Goal: Task Accomplishment & Management: Manage account settings

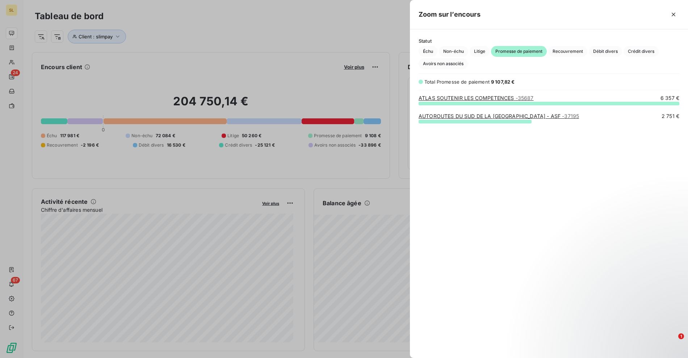
scroll to position [249, 272]
click at [235, 47] on div at bounding box center [344, 179] width 688 height 358
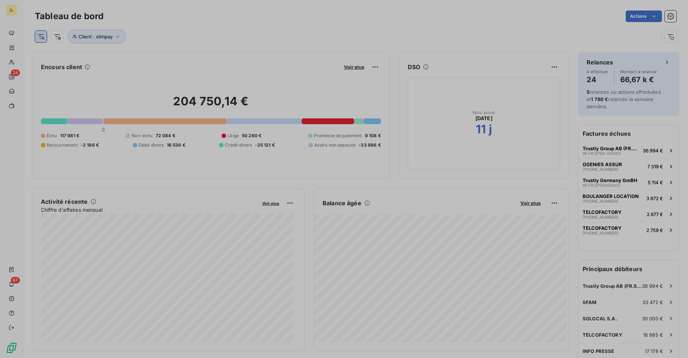
click at [208, 52] on div "Encours client Voir plus 204 750,14 € 0 Échu 117 981 € Non-échu 72 084 € Litige…" at bounding box center [211, 115] width 358 height 127
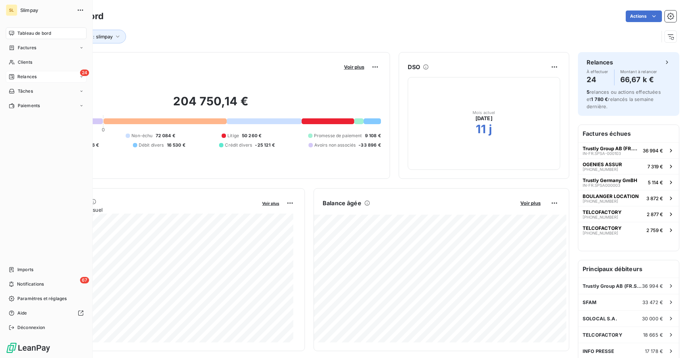
click at [31, 76] on span "Relances" at bounding box center [26, 76] width 19 height 7
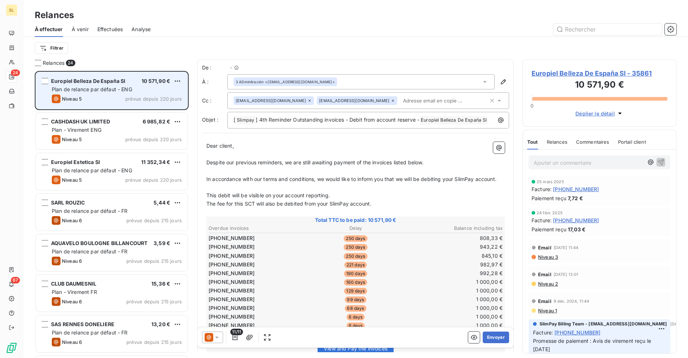
scroll to position [281, 148]
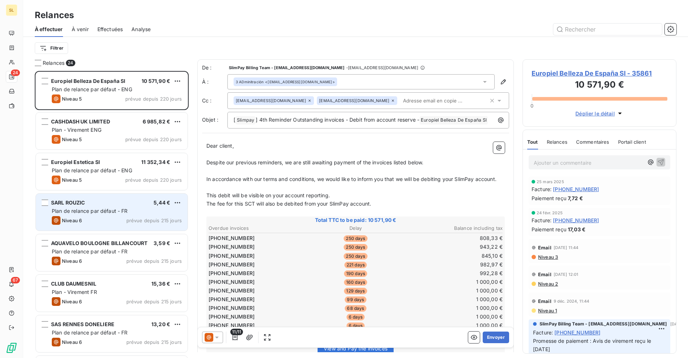
click at [113, 214] on div "Plan de relance par défaut - FR" at bounding box center [117, 210] width 130 height 7
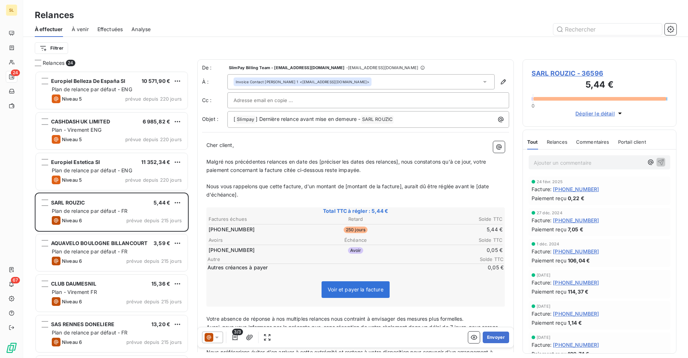
click at [564, 66] on div "[PERSON_NAME] - 36596 5,44 € 0 Déplier le détail" at bounding box center [599, 92] width 154 height 67
click at [563, 69] on span "SARL ROUZIC - 36596" at bounding box center [599, 73] width 136 height 10
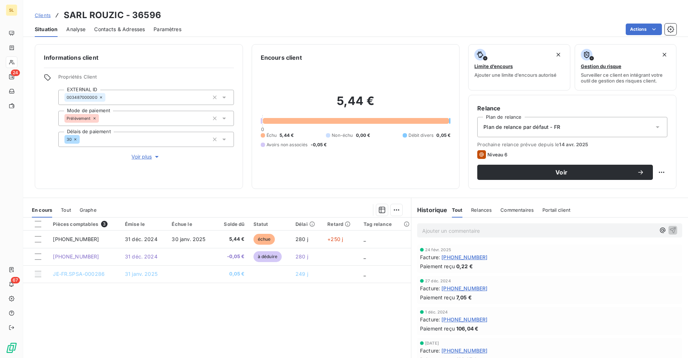
click at [75, 15] on h3 "SARL ROUZIC - 36596" at bounding box center [112, 15] width 97 height 13
click at [114, 13] on h3 "SARL ROUZIC - 36596" at bounding box center [112, 15] width 97 height 13
copy h3 "SARL ROUZIC"
drag, startPoint x: 268, startPoint y: 48, endPoint x: 257, endPoint y: 49, distance: 11.6
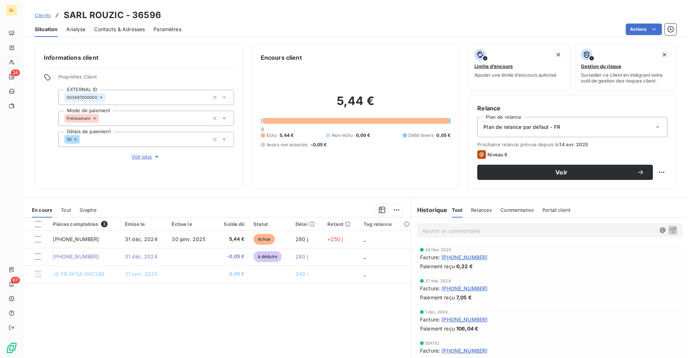
click at [263, 49] on div "Encours client 5,44 € 0 Échu 5,44 € Non-échu 0,00 € Débit divers 0,05 € Avoirs …" at bounding box center [356, 116] width 208 height 145
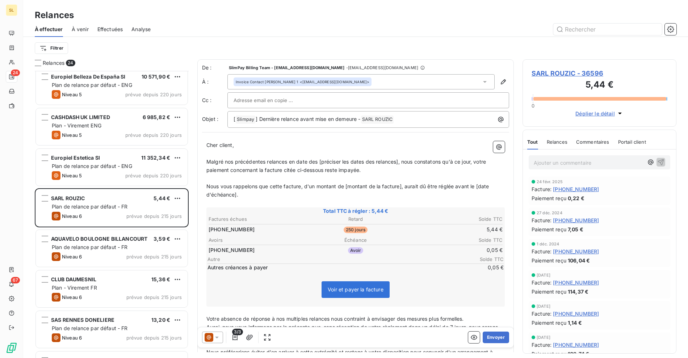
scroll to position [14, 0]
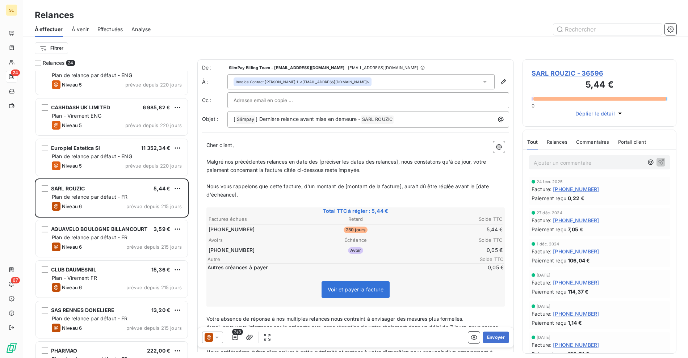
click at [104, 249] on div "Europiel Belleza De España Sl 10 571,90 € Plan de relance par défaut - ENG Nive…" at bounding box center [112, 214] width 154 height 287
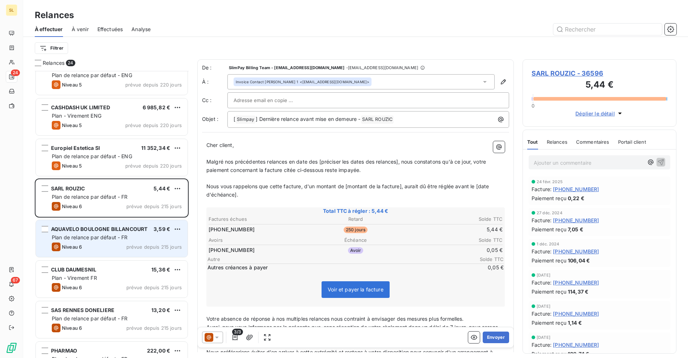
click at [153, 231] on div "AQUAVELO BOULOGNE BILLANCOURT 3,59 €" at bounding box center [117, 229] width 130 height 7
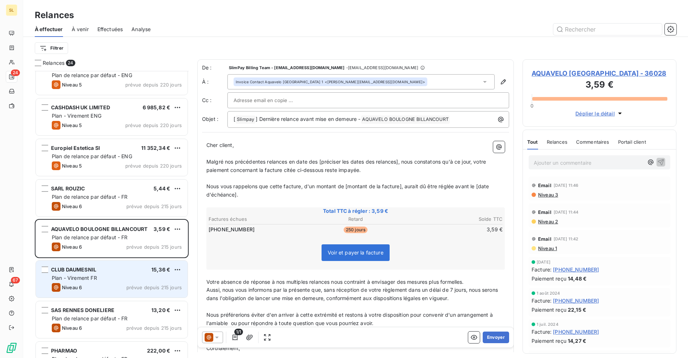
click at [101, 277] on div "Plan - Virement FR" at bounding box center [117, 277] width 130 height 7
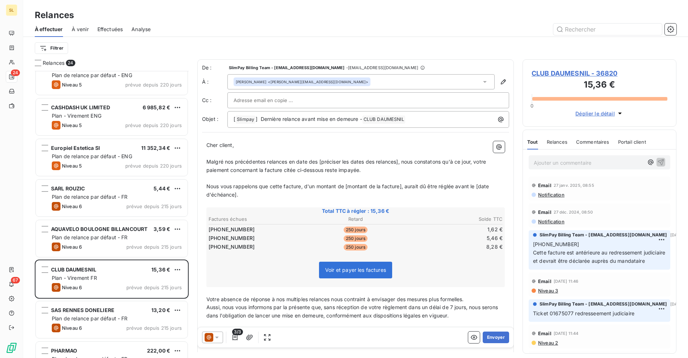
click at [550, 69] on span "CLUB DAUMESNIL - 36820" at bounding box center [599, 73] width 136 height 10
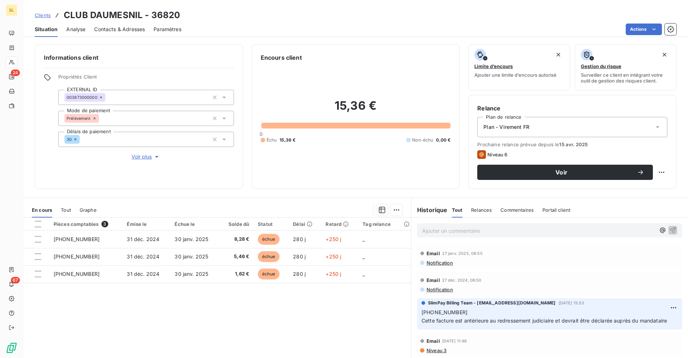
click at [481, 208] on span "Relances" at bounding box center [481, 210] width 21 height 6
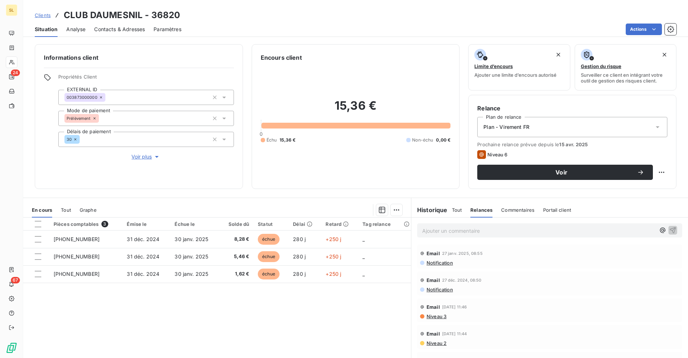
click at [453, 207] on span "Tout" at bounding box center [457, 210] width 10 height 6
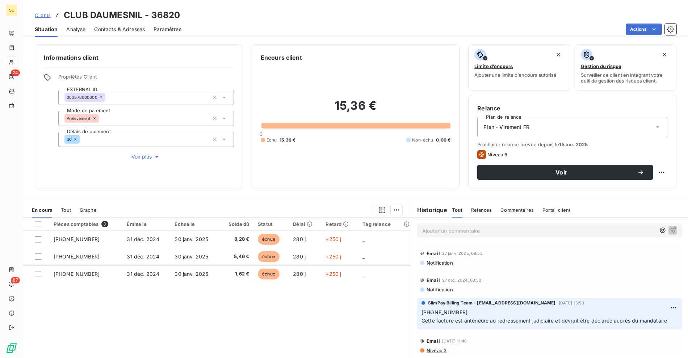
click at [434, 261] on span "Notification" at bounding box center [439, 263] width 27 height 6
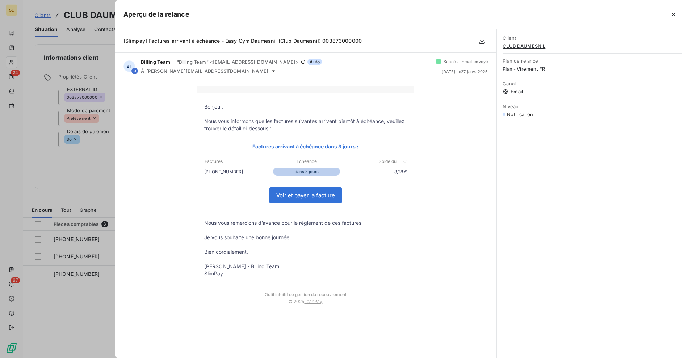
click at [70, 161] on div at bounding box center [344, 179] width 688 height 358
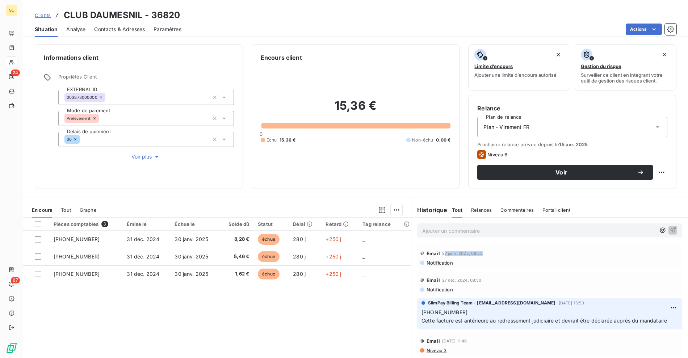
drag, startPoint x: 487, startPoint y: 252, endPoint x: 437, endPoint y: 274, distance: 54.6
click at [489, 252] on div "Email [DATE] 08:55" at bounding box center [549, 254] width 259 height 12
drag, startPoint x: 259, startPoint y: 315, endPoint x: 263, endPoint y: 315, distance: 4.0
click at [259, 315] on div "Pièces comptables 3 Émise le Échue le Solde dû Statut Délai Retard Tag relance …" at bounding box center [217, 286] width 388 height 139
click at [277, 314] on div "Pièces comptables 3 Émise le Échue le Solde dû Statut Délai Retard Tag relance …" at bounding box center [217, 286] width 388 height 139
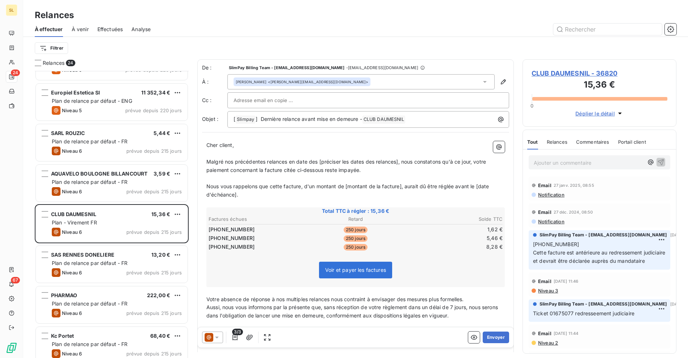
scroll to position [79, 0]
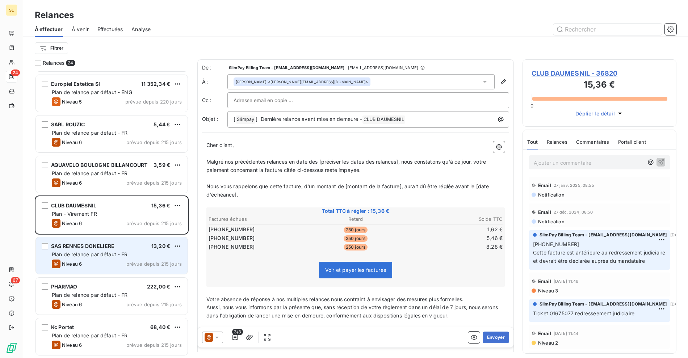
click at [129, 258] on div "SAS RENNES DONELIERE 13,20 € Plan de relance par défaut - FR Niveau 6 prévue de…" at bounding box center [112, 255] width 152 height 37
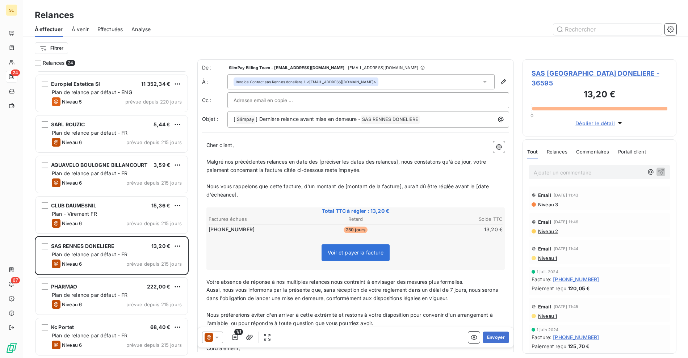
click at [572, 73] on span "SAS [GEOGRAPHIC_DATA] DONELIERE - 36595" at bounding box center [599, 78] width 136 height 20
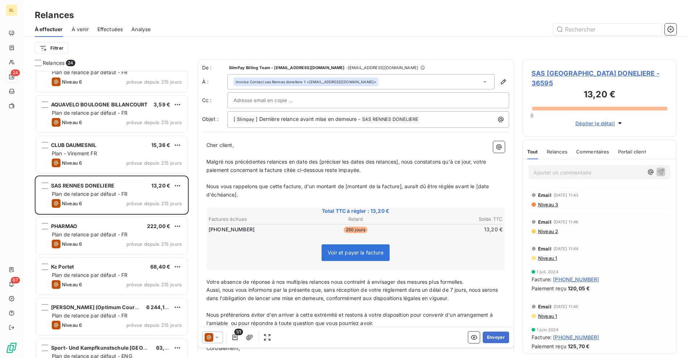
scroll to position [157, 0]
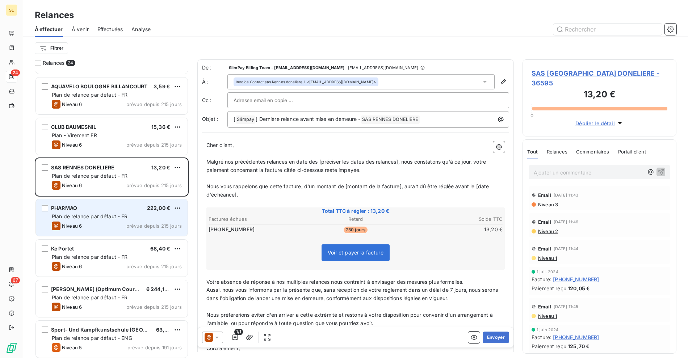
click at [90, 227] on div "Niveau 6 prévue depuis 215 jours" at bounding box center [117, 225] width 130 height 9
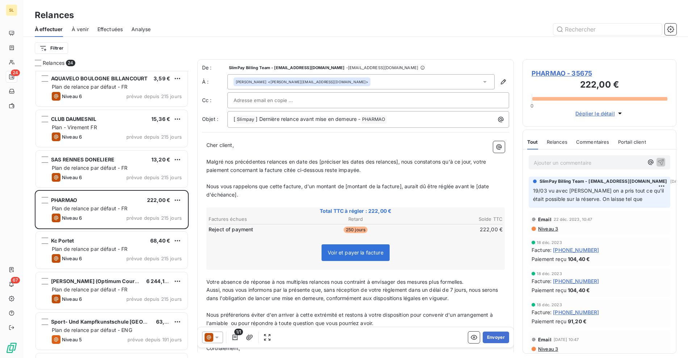
scroll to position [167, 0]
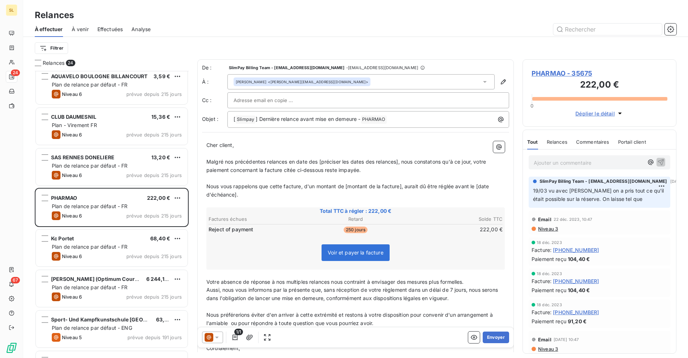
click at [98, 247] on div "SARL ROUZIC 5,44 € Plan de relance par défaut - FR Niveau 6 prévue depuis 215 j…" at bounding box center [112, 214] width 154 height 287
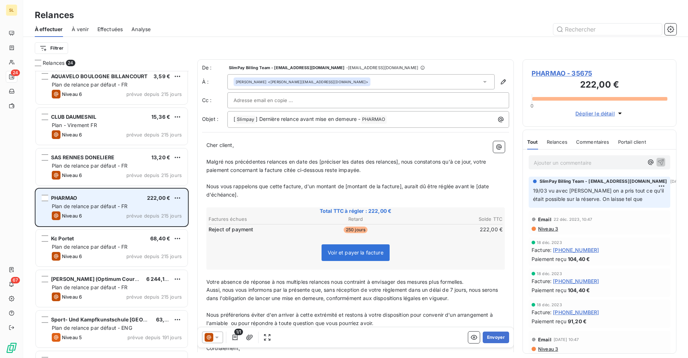
click at [106, 200] on div "PHARMAO 222,00 €" at bounding box center [117, 198] width 130 height 7
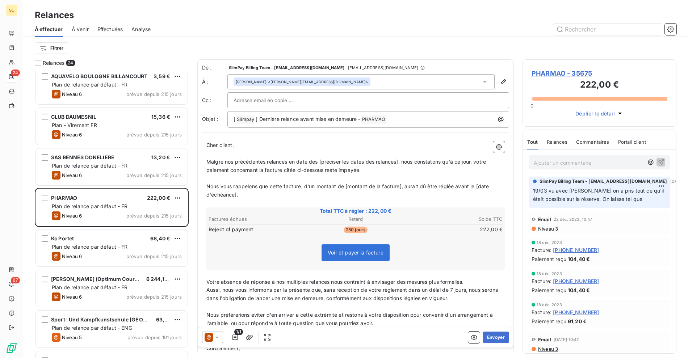
click at [548, 73] on span "PHARMAO - 35675" at bounding box center [599, 73] width 136 height 10
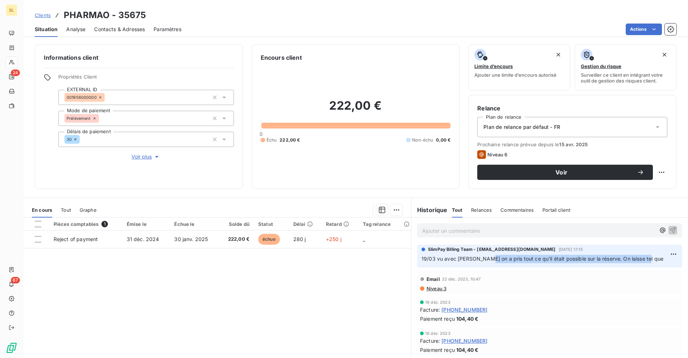
drag, startPoint x: 552, startPoint y: 261, endPoint x: 643, endPoint y: 260, distance: 90.8
click at [643, 260] on p "19/03 vu avec [PERSON_NAME] on a pris tout ce qu'il était possible sur la réser…" at bounding box center [549, 259] width 256 height 8
click at [320, 286] on div "Pièces comptables 1 Émise le Échue le Solde dû Statut Délai Retard Tag relance …" at bounding box center [217, 286] width 388 height 139
click at [520, 119] on div "Plan de relance par défaut - FR" at bounding box center [572, 127] width 190 height 20
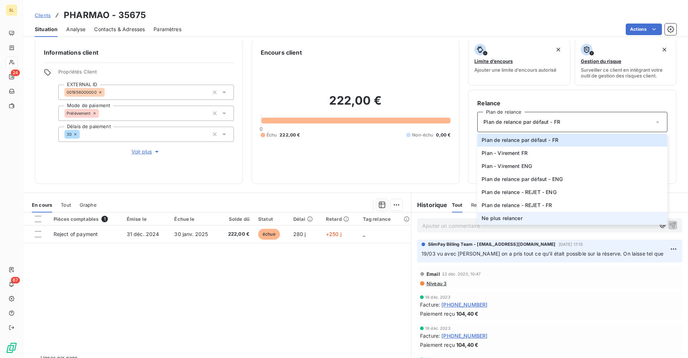
scroll to position [13, 0]
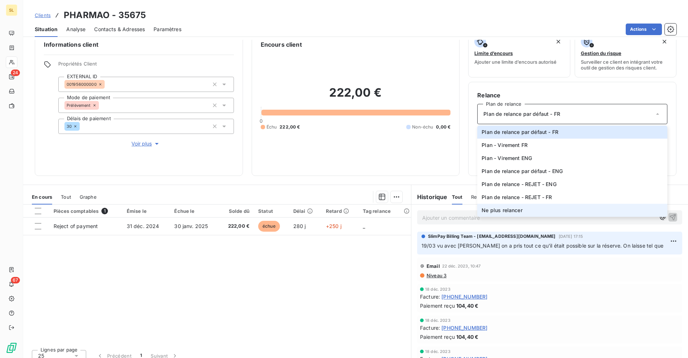
click at [510, 210] on span "Ne plus relancer" at bounding box center [501, 210] width 41 height 7
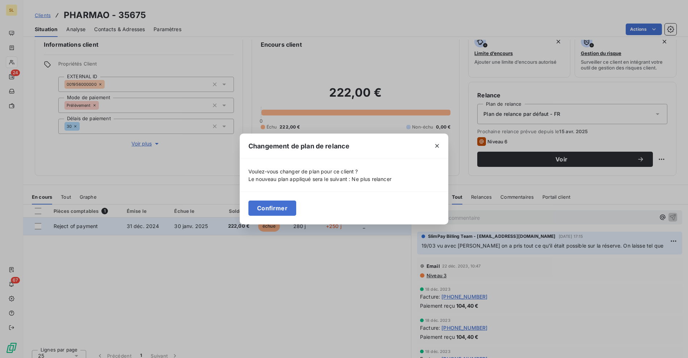
click at [263, 213] on button "Confirmer" at bounding box center [272, 207] width 48 height 15
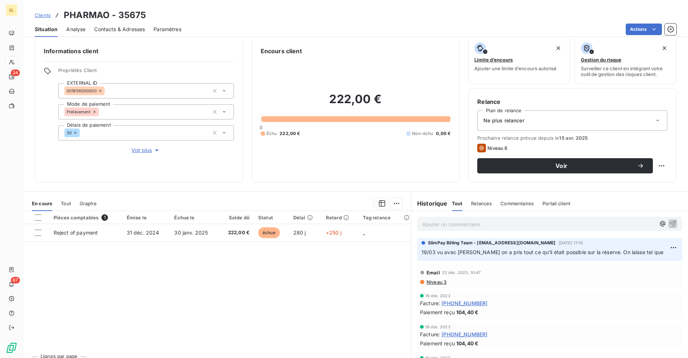
scroll to position [0, 0]
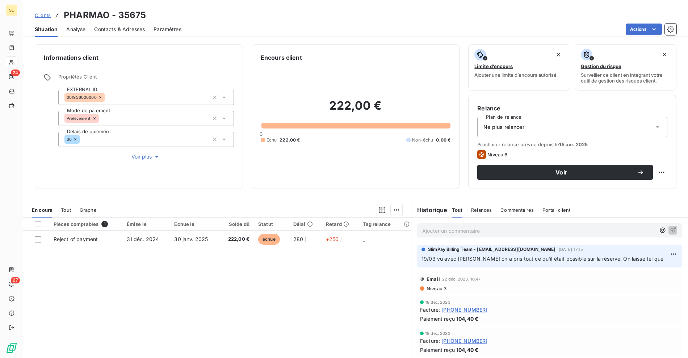
click at [258, 31] on div "Actions" at bounding box center [433, 30] width 486 height 12
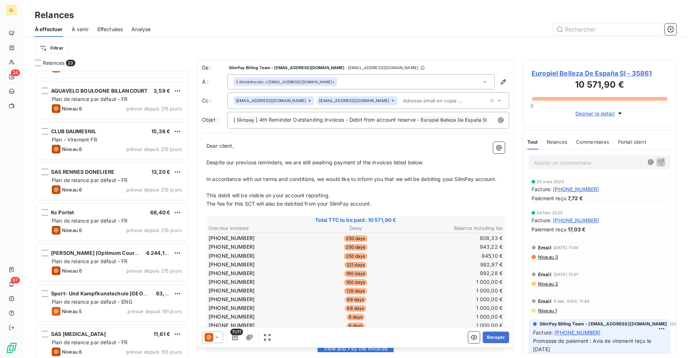
scroll to position [225, 0]
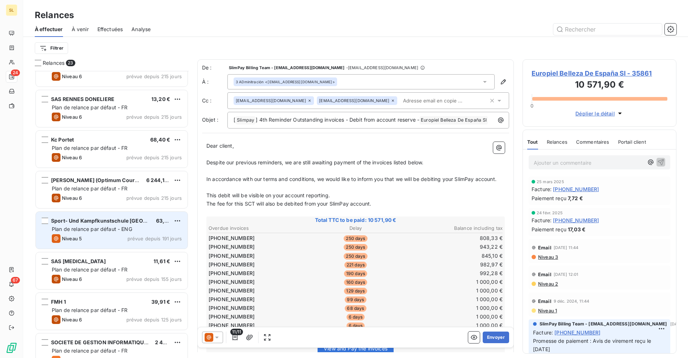
drag, startPoint x: 106, startPoint y: 229, endPoint x: 119, endPoint y: 226, distance: 12.6
click at [107, 229] on span "Plan de relance par défaut - ENG" at bounding box center [92, 229] width 80 height 6
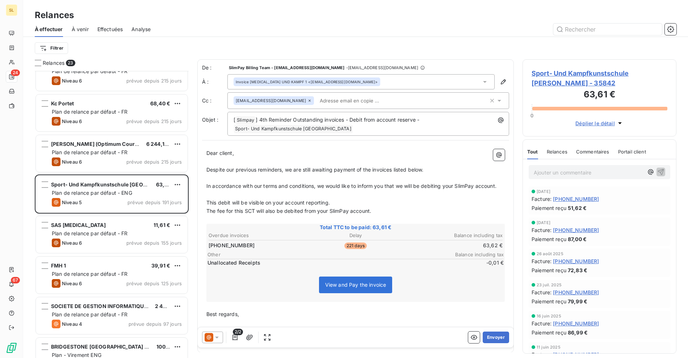
scroll to position [271, 0]
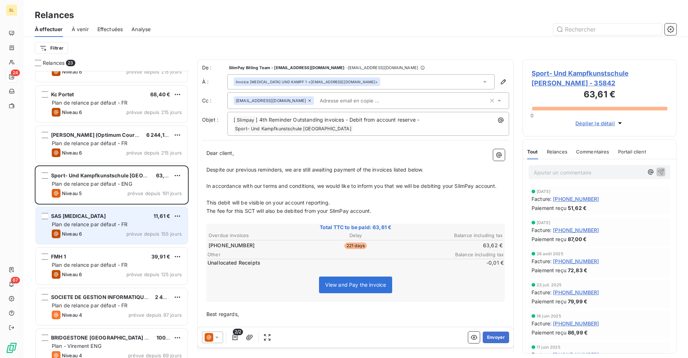
click at [105, 228] on div "SAS [MEDICAL_DATA] 11,61 € Plan de relance par défaut - FR Niveau 6 prévue depu…" at bounding box center [112, 225] width 152 height 37
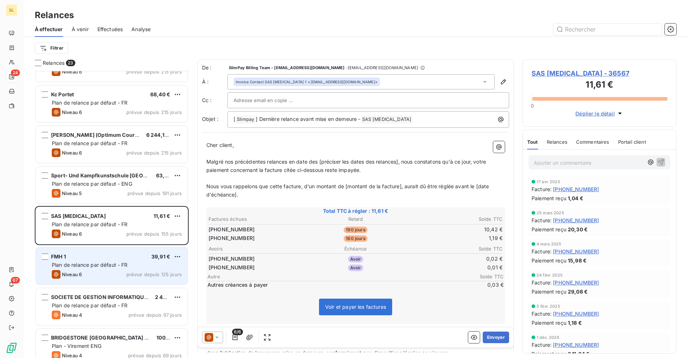
click at [114, 260] on div "FMH 1 39,91 € Plan de relance par défaut - FR Niveau 6 prévue depuis 125 jours" at bounding box center [112, 266] width 152 height 37
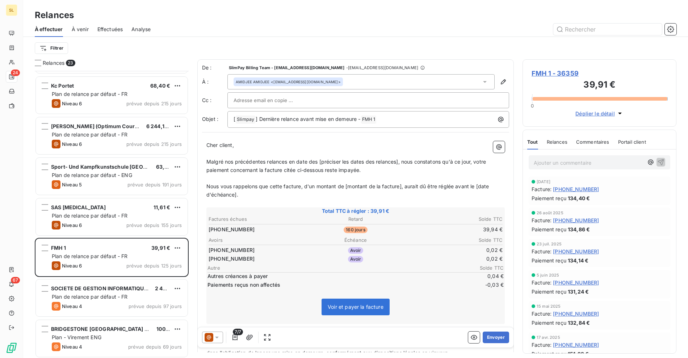
scroll to position [280, 0]
click at [113, 303] on div "CLUB DAUMESNIL 15,36 € Plan - Virement FR Niveau 6 prévue depuis 215 jours SAS …" at bounding box center [112, 214] width 154 height 287
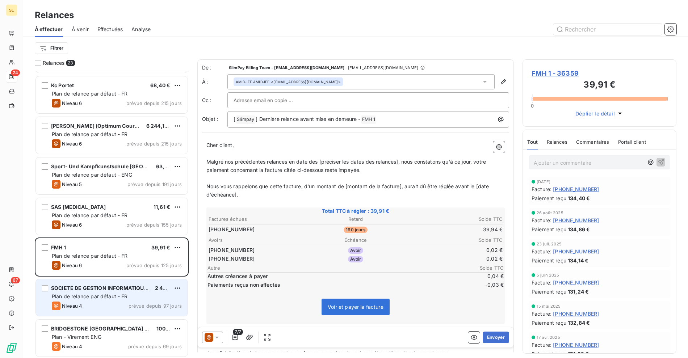
click at [97, 295] on span "Plan de relance par défaut - FR" at bounding box center [90, 296] width 76 height 6
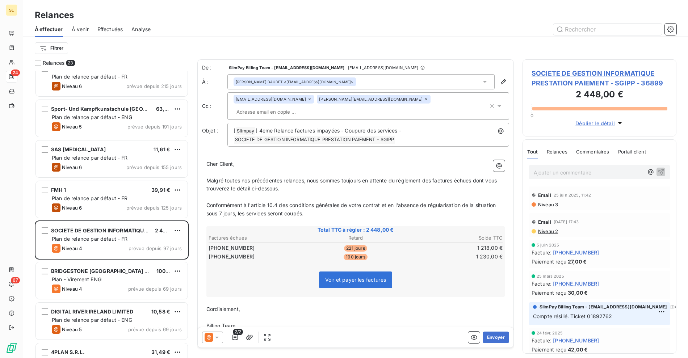
scroll to position [371, 0]
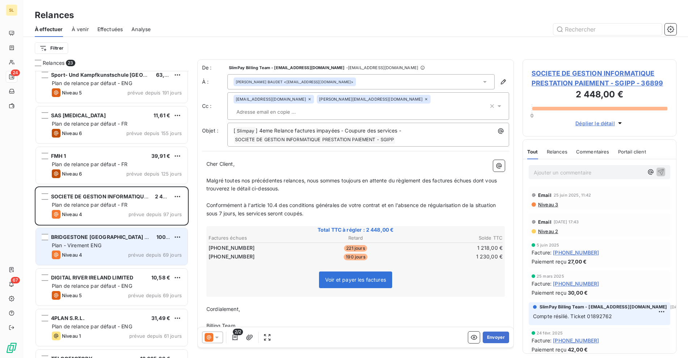
click at [97, 240] on div "BRIDGESTONE [GEOGRAPHIC_DATA] - BBS [GEOGRAPHIC_DATA] 100,00 € Plan - Virement …" at bounding box center [112, 246] width 152 height 37
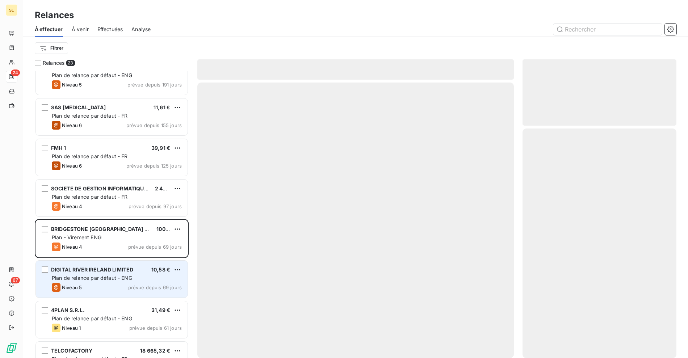
click at [110, 286] on div "BOUHAOUI MOHAMED (Optimum Courtage) 6 244,17 € Plan de relance par défaut - FR …" at bounding box center [112, 214] width 154 height 287
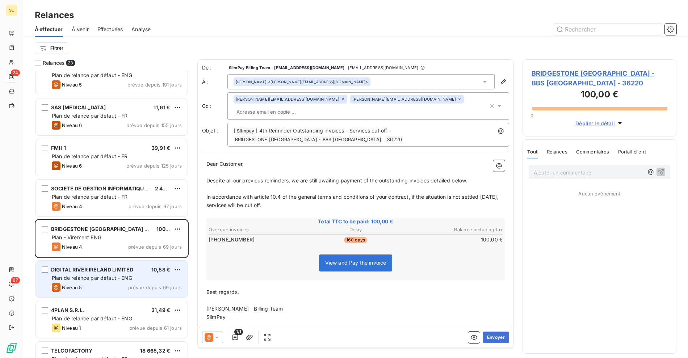
click at [122, 274] on div "Plan de relance par défaut - ENG" at bounding box center [117, 277] width 130 height 7
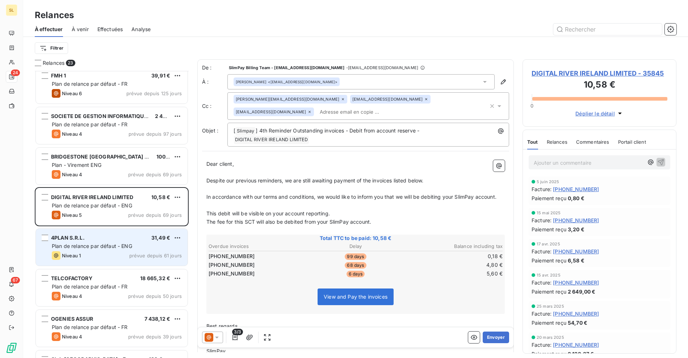
click at [107, 246] on span "Plan de relance par défaut - ENG" at bounding box center [92, 246] width 80 height 6
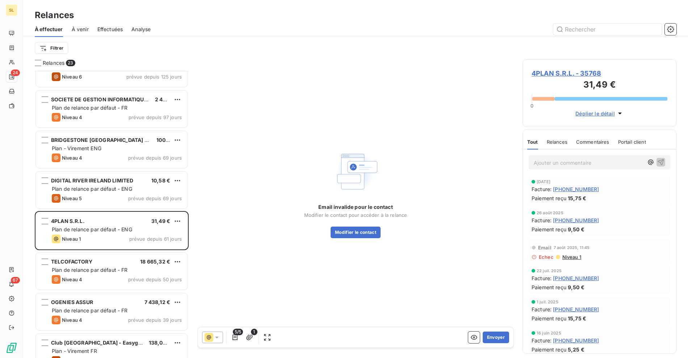
click at [113, 290] on div "SAS [MEDICAL_DATA] 11,61 € Plan de relance par défaut - FR Niveau 6 prévue depu…" at bounding box center [112, 214] width 154 height 287
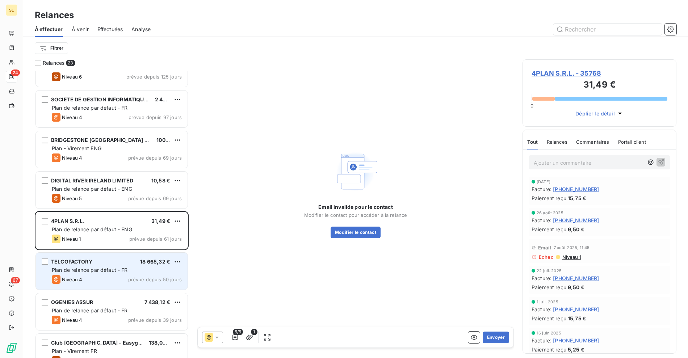
click at [114, 276] on div "Niveau 4 prévue depuis 50 jours" at bounding box center [117, 279] width 130 height 9
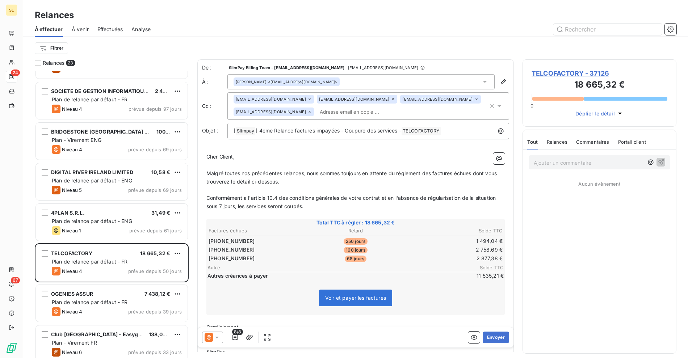
scroll to position [484, 0]
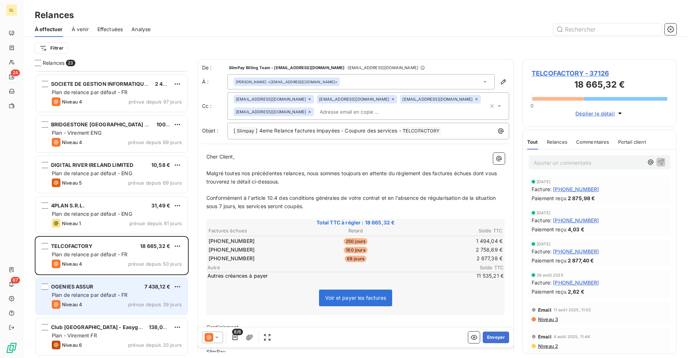
click at [109, 292] on span "Plan de relance par défaut - FR" at bounding box center [90, 295] width 76 height 6
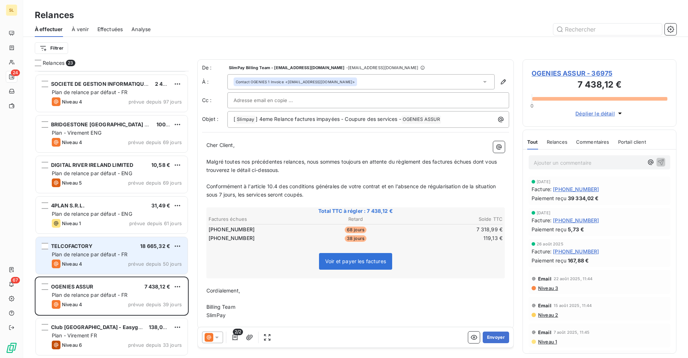
click at [121, 257] on div "Plan de relance par défaut - FR" at bounding box center [117, 254] width 130 height 7
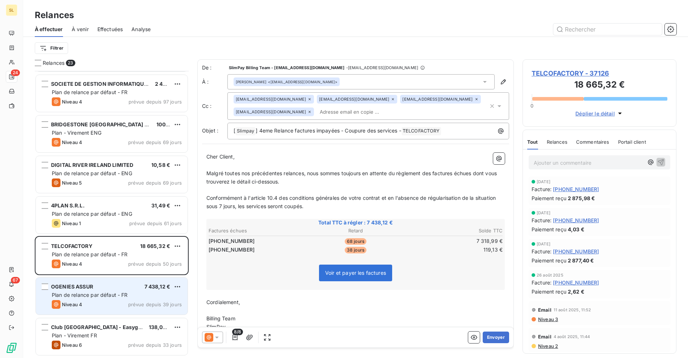
click at [112, 287] on div "OGENIES ASSUR 7 438,12 €" at bounding box center [117, 286] width 130 height 7
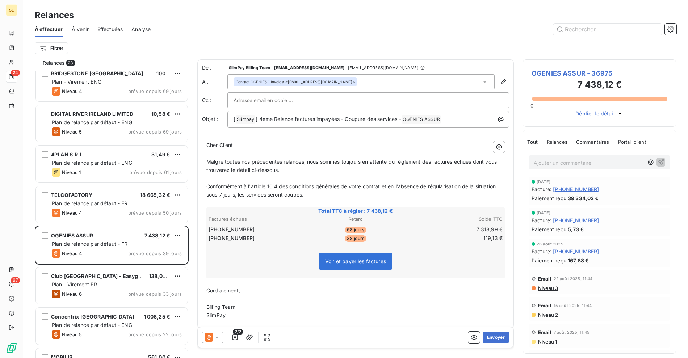
scroll to position [567, 0]
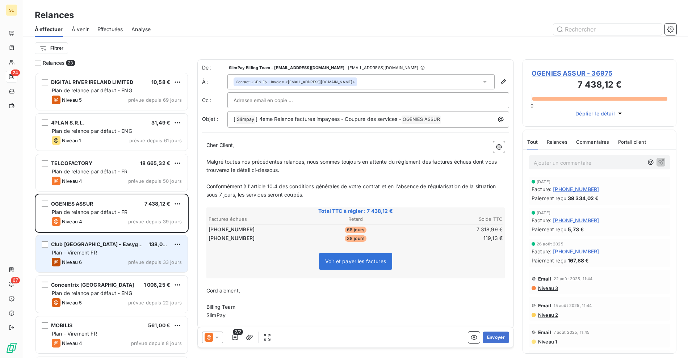
click at [110, 255] on div "Plan - Virement FR" at bounding box center [117, 252] width 130 height 7
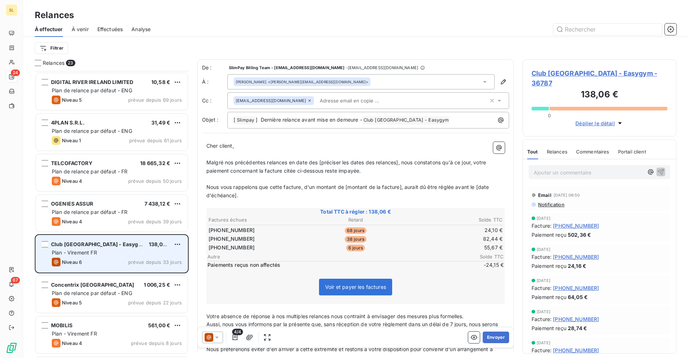
click at [147, 243] on div "Club [GEOGRAPHIC_DATA] - Easygym 138,06 €" at bounding box center [117, 244] width 130 height 7
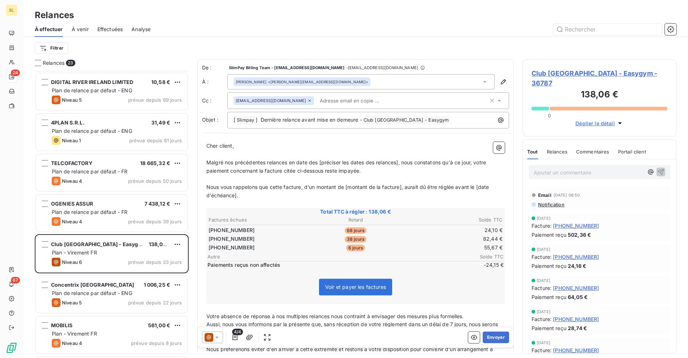
click at [571, 71] on span "Club [GEOGRAPHIC_DATA] - Easygym - 36787" at bounding box center [599, 78] width 136 height 20
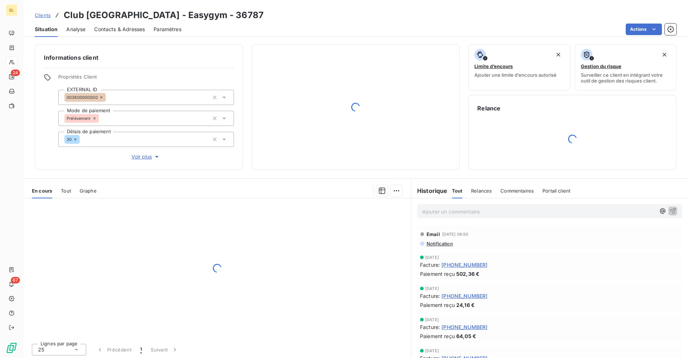
click at [93, 17] on h3 "Club [GEOGRAPHIC_DATA] - Easygym - 36787" at bounding box center [164, 15] width 200 height 13
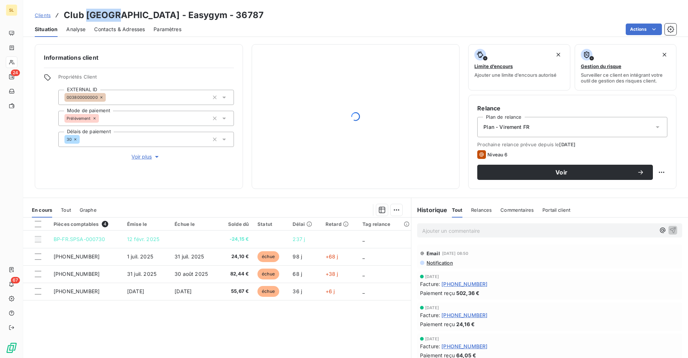
click at [93, 17] on h3 "Club [GEOGRAPHIC_DATA] - Easygym - 36787" at bounding box center [164, 15] width 200 height 13
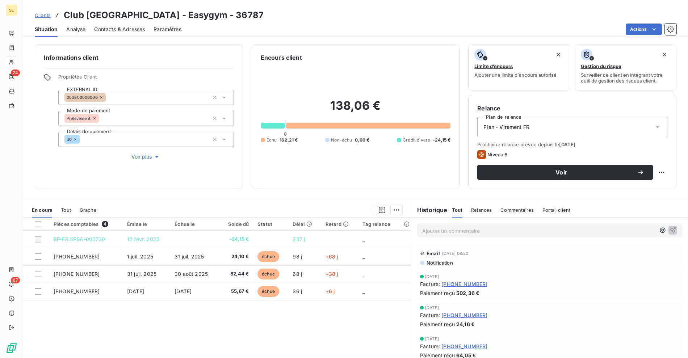
click at [132, 14] on h3 "Club [GEOGRAPHIC_DATA] - Easygym - 36787" at bounding box center [164, 15] width 200 height 13
click at [91, 17] on h3 "Club [GEOGRAPHIC_DATA] - Easygym - 36787" at bounding box center [164, 15] width 200 height 13
click at [127, 18] on h3 "Club [GEOGRAPHIC_DATA] - Easygym - 36787" at bounding box center [164, 15] width 200 height 13
copy h3 "[GEOGRAPHIC_DATA]"
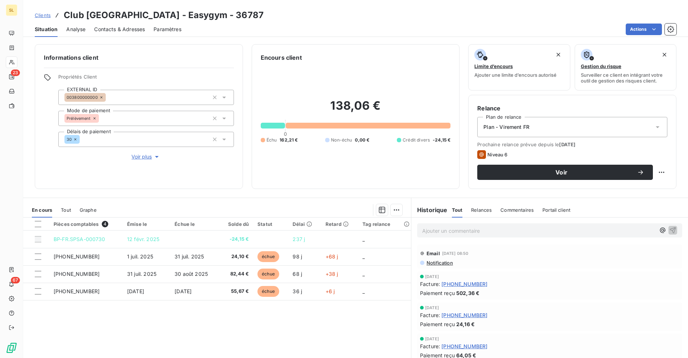
click at [340, 25] on div "Actions" at bounding box center [433, 30] width 486 height 12
click at [255, 320] on div "Pièces comptables 4 Émise le Échue le Solde dû Statut Délai Retard Tag relance …" at bounding box center [217, 286] width 388 height 139
click at [182, 326] on div "Pièces comptables 4 Émise le Échue le Solde dû Statut Délai Retard Tag relance …" at bounding box center [217, 286] width 388 height 139
click at [72, 16] on h3 "Club [GEOGRAPHIC_DATA] - Easygym - 36787" at bounding box center [164, 15] width 200 height 13
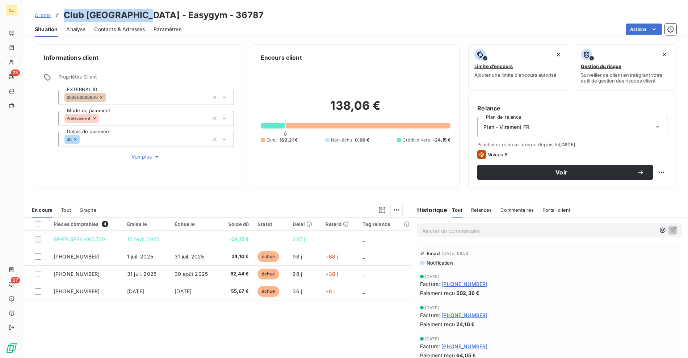
click at [119, 13] on h3 "Club [GEOGRAPHIC_DATA] - Easygym - 36787" at bounding box center [164, 15] width 200 height 13
copy h3 "Club [GEOGRAPHIC_DATA]"
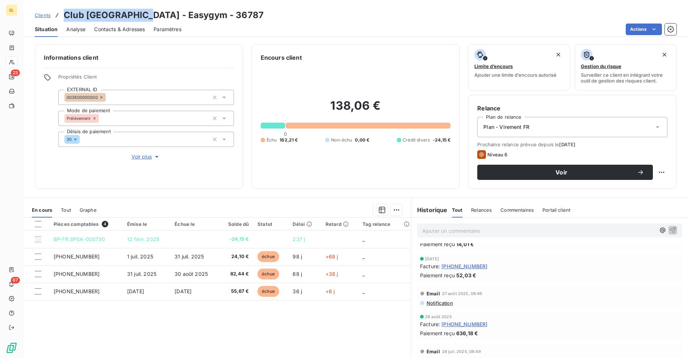
scroll to position [121, 0]
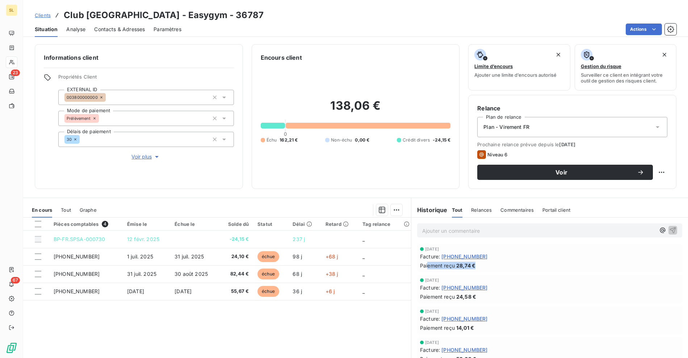
drag, startPoint x: 431, startPoint y: 263, endPoint x: 479, endPoint y: 263, distance: 48.5
click at [479, 263] on div "Paiement reçu 28,74 €" at bounding box center [549, 266] width 259 height 8
click at [361, 22] on div "Situation Analyse Contacts & Adresses Paramètres Actions" at bounding box center [355, 29] width 664 height 15
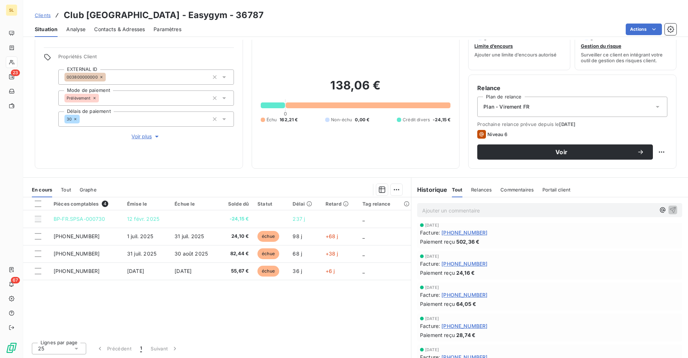
scroll to position [67, 0]
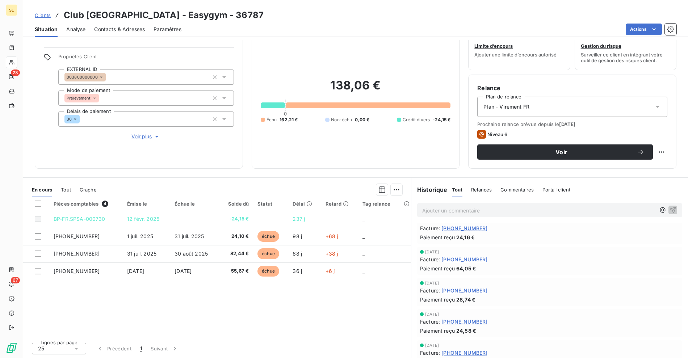
click at [479, 188] on span "Relances" at bounding box center [481, 190] width 21 height 6
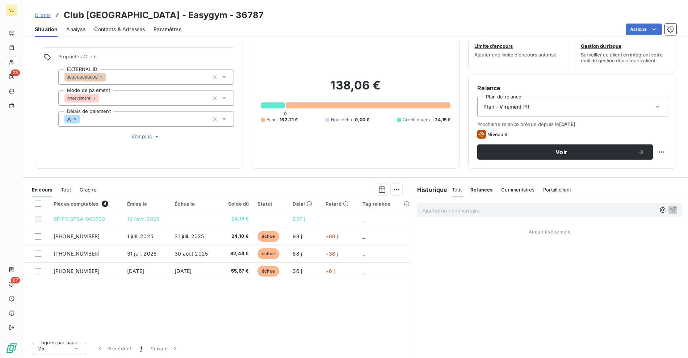
scroll to position [0, 0]
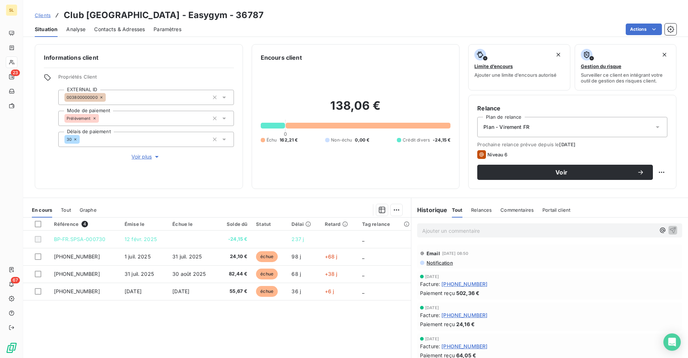
click at [74, 17] on h3 "Club [GEOGRAPHIC_DATA] - Easygym - 36787" at bounding box center [164, 15] width 200 height 13
click at [124, 16] on h3 "Club [GEOGRAPHIC_DATA] - Easygym - 36787" at bounding box center [164, 15] width 200 height 13
copy h3 "Club [GEOGRAPHIC_DATA]"
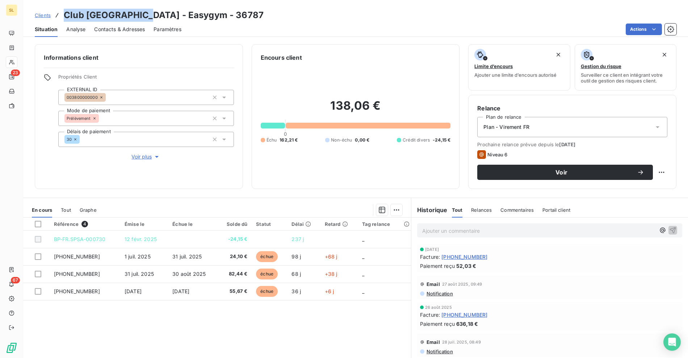
scroll to position [215, 0]
click at [480, 207] on span "Relances" at bounding box center [481, 210] width 21 height 6
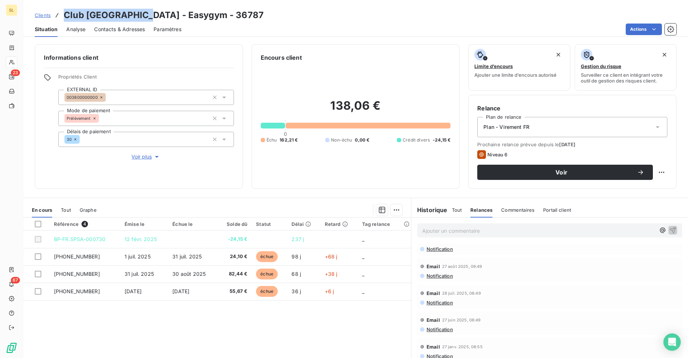
scroll to position [87, 0]
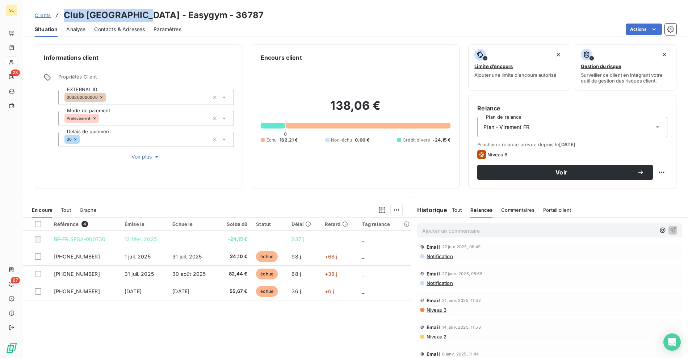
click at [512, 207] on span "Commentaires" at bounding box center [517, 210] width 33 height 6
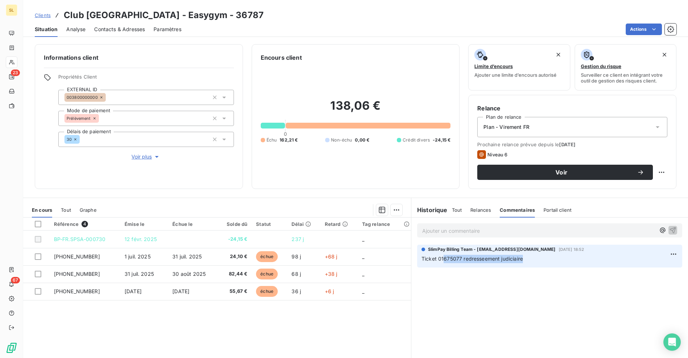
drag, startPoint x: 443, startPoint y: 259, endPoint x: 535, endPoint y: 258, distance: 92.3
click at [535, 258] on p "Ticket 01675077 redresseement judiciaire" at bounding box center [549, 259] width 256 height 8
drag, startPoint x: 549, startPoint y: 308, endPoint x: 546, endPoint y: 300, distance: 8.7
click at [549, 308] on div "Ajouter un commentaire ﻿ SlimPay Billing Team - billing@slimpay.com 15 nov. 202…" at bounding box center [549, 297] width 276 height 161
click at [474, 210] on span "Relances" at bounding box center [480, 210] width 21 height 6
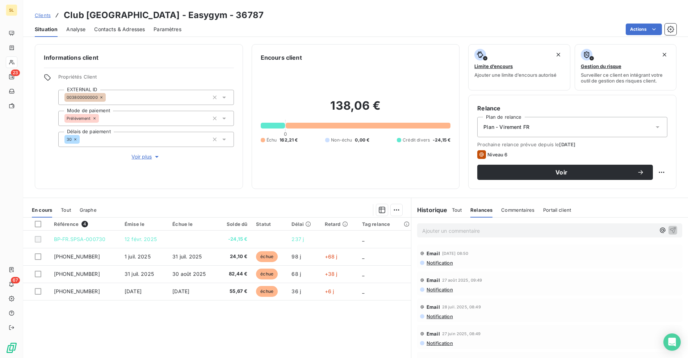
drag, startPoint x: 294, startPoint y: 20, endPoint x: 60, endPoint y: 9, distance: 234.0
click at [294, 20] on div "Clients Club Palais Royal - Easygym - 36787" at bounding box center [355, 15] width 664 height 13
click at [75, 13] on h3 "Club [GEOGRAPHIC_DATA] - Easygym - 36787" at bounding box center [164, 15] width 200 height 13
drag, startPoint x: 75, startPoint y: 13, endPoint x: 115, endPoint y: 16, distance: 40.2
click at [75, 13] on h3 "Club [GEOGRAPHIC_DATA] - Easygym - 36787" at bounding box center [164, 15] width 200 height 13
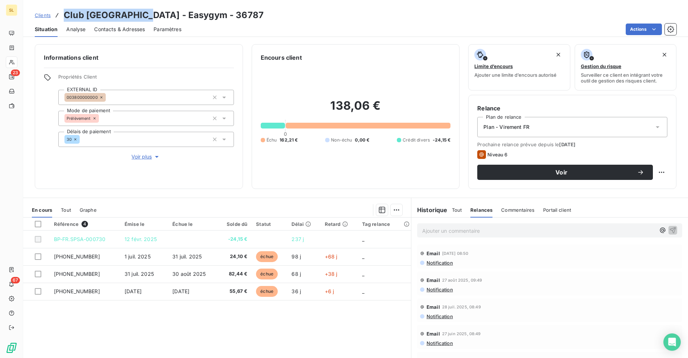
click at [121, 16] on h3 "Club [GEOGRAPHIC_DATA] - Easygym - 36787" at bounding box center [164, 15] width 200 height 13
copy h3 "Club [GEOGRAPHIC_DATA]"
click at [538, 130] on div "Plan - Virement FR" at bounding box center [572, 127] width 190 height 20
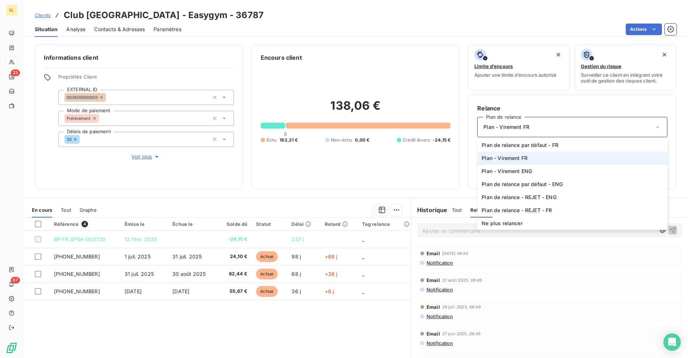
click at [522, 131] on div "Plan - Virement FR" at bounding box center [572, 127] width 190 height 20
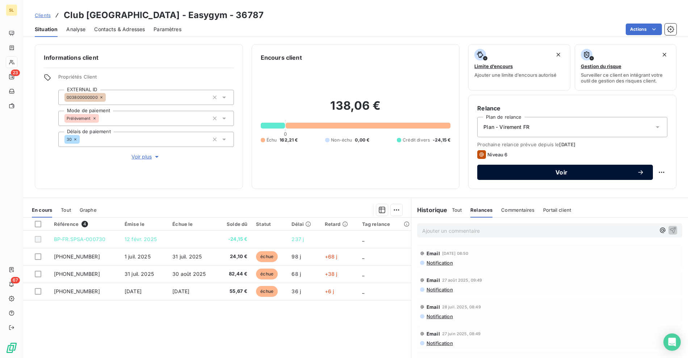
click at [527, 176] on button "Voir" at bounding box center [565, 172] width 176 height 15
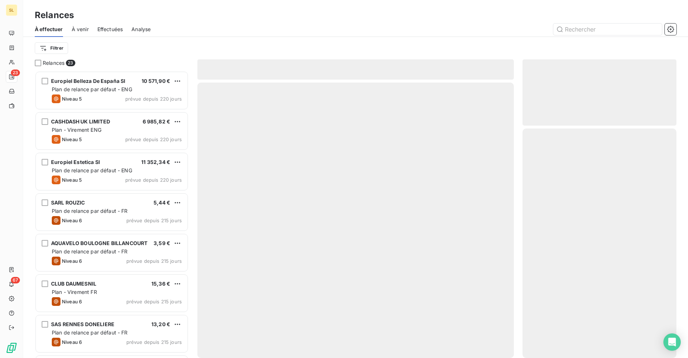
scroll to position [281, 148]
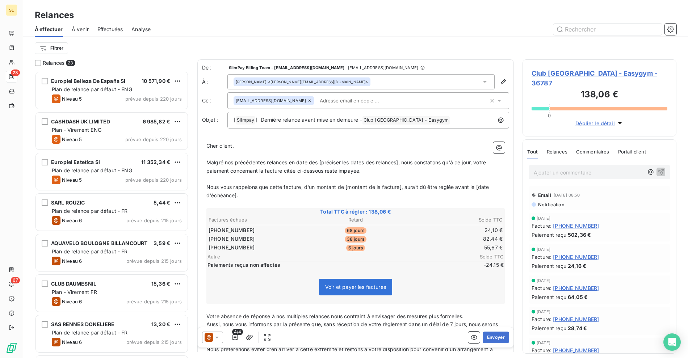
click at [210, 335] on icon at bounding box center [208, 337] width 9 height 9
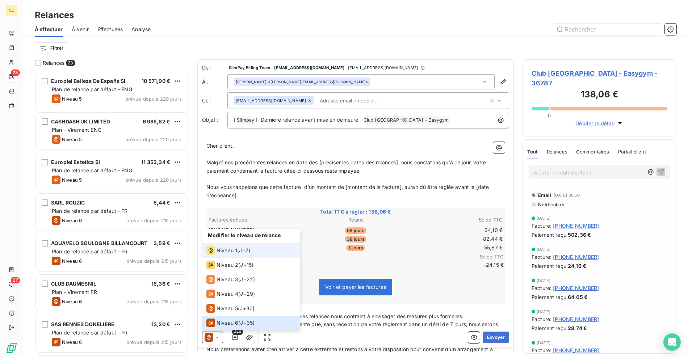
click at [223, 252] on span "Niveau 1" at bounding box center [226, 250] width 21 height 7
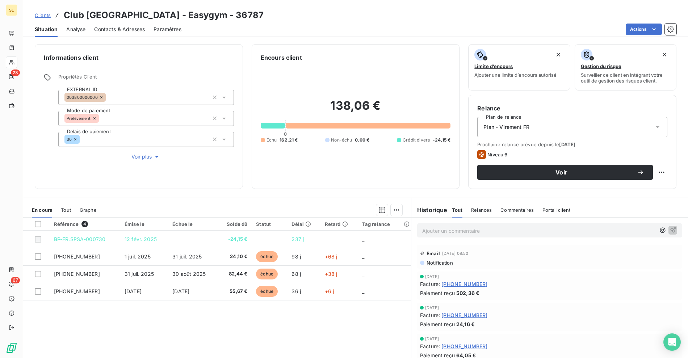
click at [280, 25] on div "Actions" at bounding box center [433, 30] width 486 height 12
click at [69, 12] on h3 "Club [GEOGRAPHIC_DATA] - Easygym - 36787" at bounding box center [164, 15] width 200 height 13
click at [148, 11] on h3 "Club [GEOGRAPHIC_DATA] - Easygym - 36787" at bounding box center [164, 15] width 200 height 13
copy h3 "Club [GEOGRAPHIC_DATA] - Easygym"
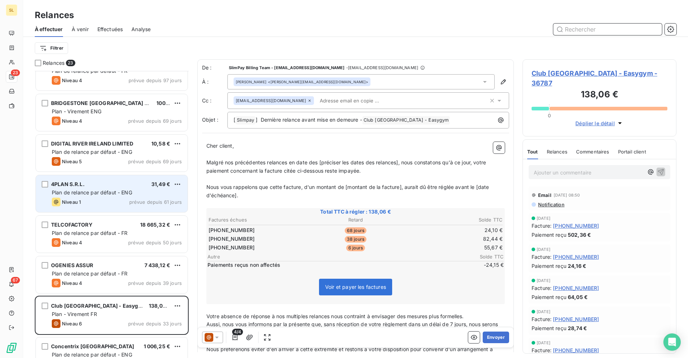
scroll to position [520, 0]
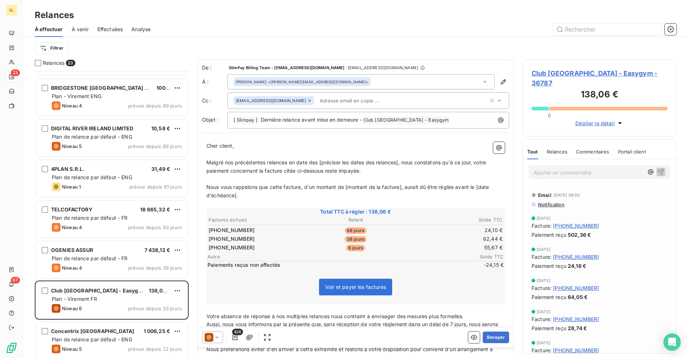
click at [248, 20] on div "Relances" at bounding box center [355, 15] width 664 height 13
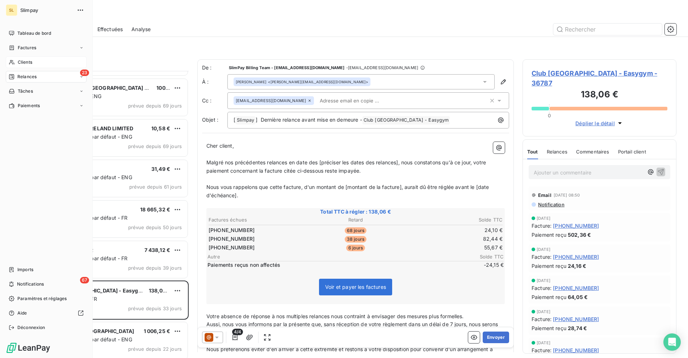
click at [17, 59] on div "Clients" at bounding box center [46, 62] width 81 height 12
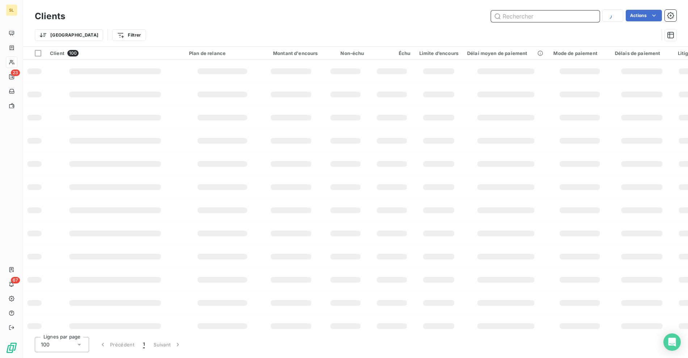
click at [534, 21] on input "text" at bounding box center [545, 16] width 109 height 12
paste input "Easy Gym Daumesnil"
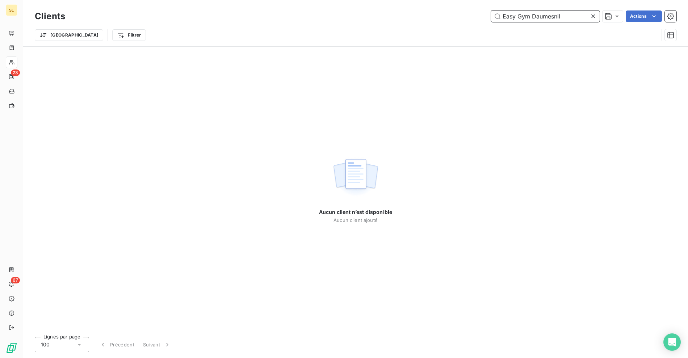
click at [534, 15] on input "Easy Gym Daumesnil" at bounding box center [545, 16] width 109 height 12
paste input "text"
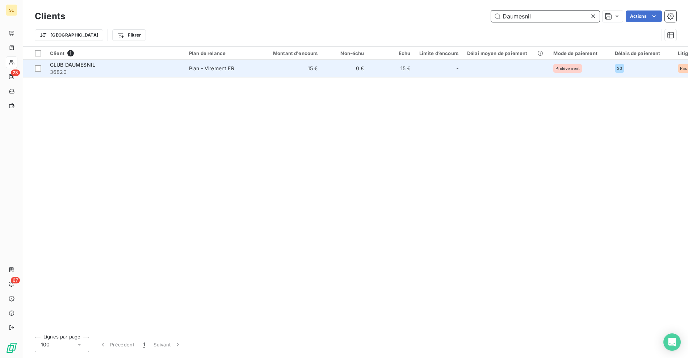
type input "Daumesnil"
click at [138, 67] on div "CLUB DAUMESNIL" at bounding box center [115, 64] width 130 height 7
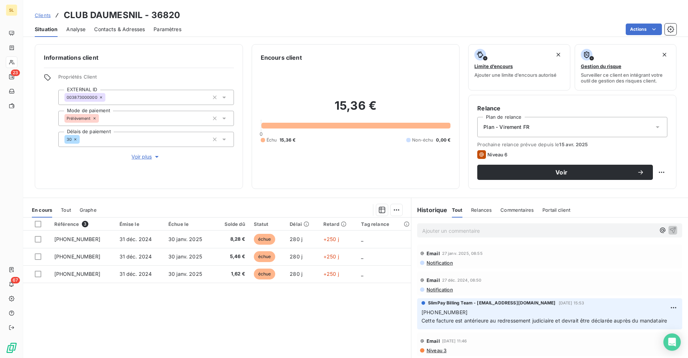
click at [213, 298] on div "Référence 3 Émise le Échue le Solde dû Statut Délai Retard Tag relance 24-12-01…" at bounding box center [217, 286] width 388 height 139
click at [266, 22] on div "Situation Analyse Contacts & Adresses Paramètres Actions" at bounding box center [355, 29] width 664 height 15
click at [428, 223] on div "Ajouter un commentaire ﻿" at bounding box center [549, 230] width 276 height 26
click at [431, 226] on p "Ajouter un commentaire ﻿" at bounding box center [538, 230] width 233 height 9
click at [73, 16] on h3 "CLUB DAUMESNIL - 36820" at bounding box center [122, 15] width 116 height 13
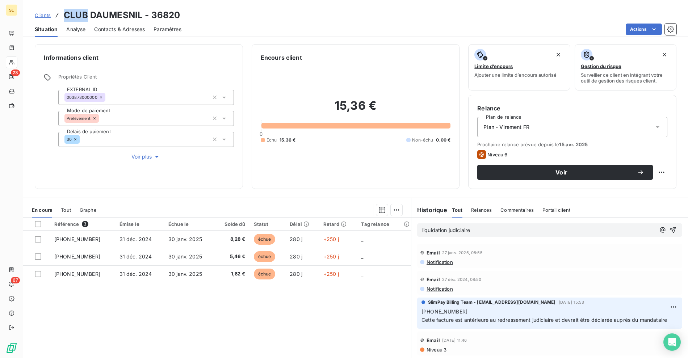
click at [73, 16] on h3 "CLUB DAUMESNIL - 36820" at bounding box center [122, 15] width 116 height 13
click at [121, 15] on h3 "CLUB DAUMESNIL - 36820" at bounding box center [122, 15] width 116 height 13
copy h3 "CLUB DAUMESNIL"
click at [463, 229] on span "liquidation judiciaire" at bounding box center [446, 230] width 48 height 6
click at [484, 231] on p "liquidation judiciaire" at bounding box center [538, 230] width 233 height 8
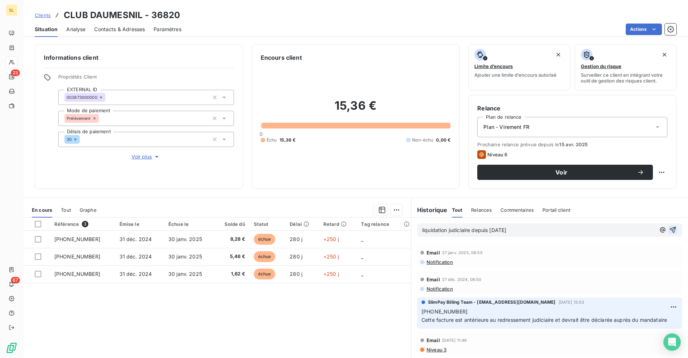
click at [669, 228] on icon "button" at bounding box center [672, 230] width 6 height 6
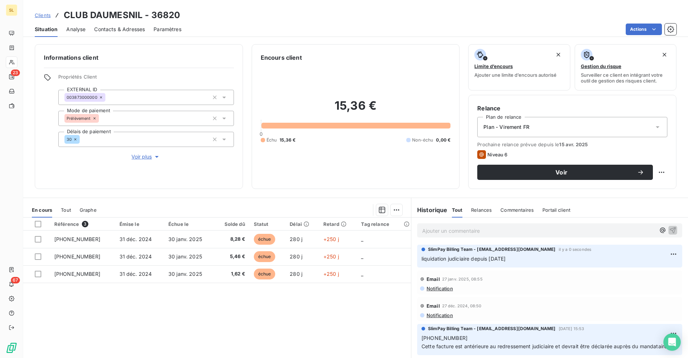
click at [511, 126] on span "Plan - Virement FR" at bounding box center [506, 126] width 46 height 7
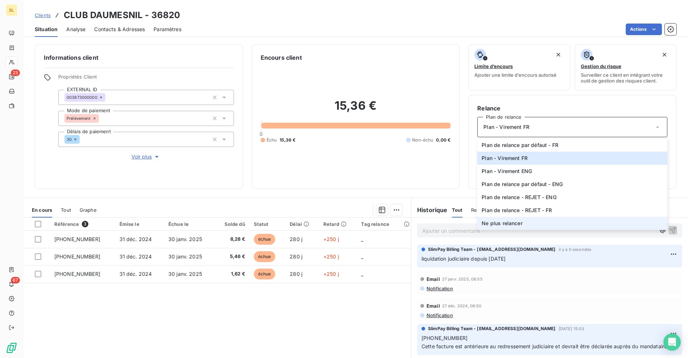
click at [502, 221] on span "Ne plus relancer" at bounding box center [501, 223] width 41 height 7
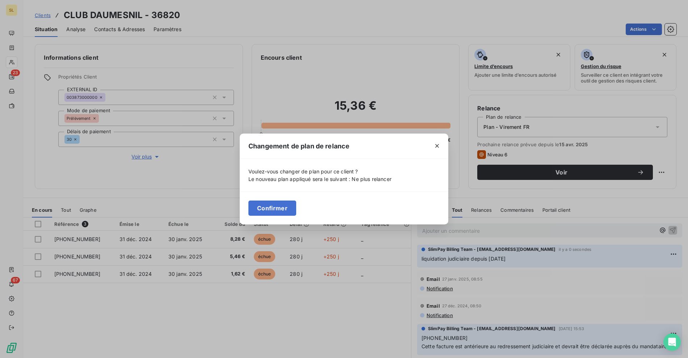
click at [263, 208] on button "Confirmer" at bounding box center [272, 207] width 48 height 15
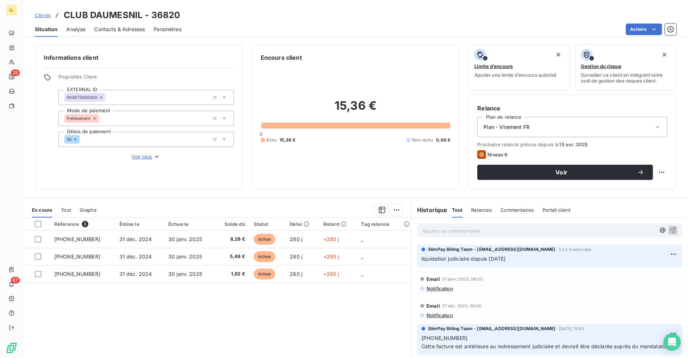
click at [141, 156] on span "Voir plus" at bounding box center [145, 156] width 29 height 7
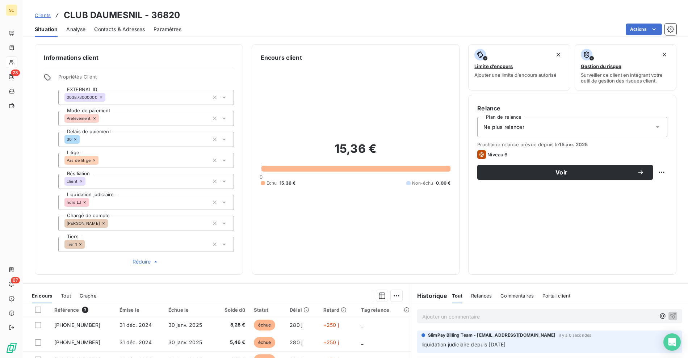
click at [81, 180] on icon at bounding box center [81, 181] width 4 height 4
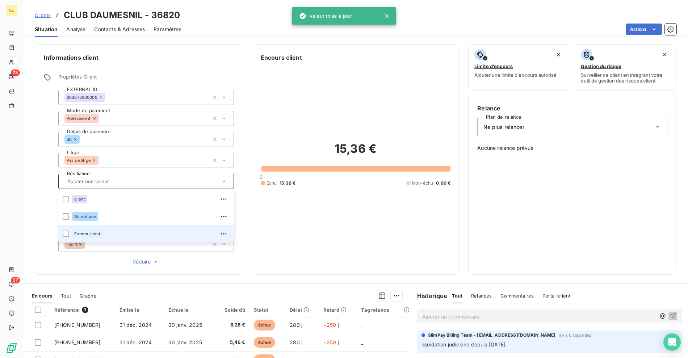
click at [86, 240] on li "Former client" at bounding box center [146, 233] width 176 height 17
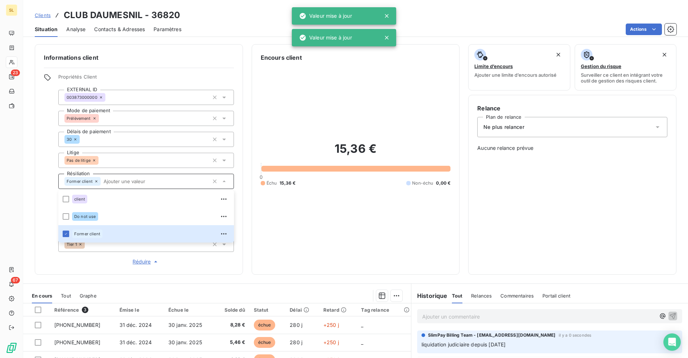
click at [38, 209] on div "Informations client Propriétés Client EXTERNAL ID 003873000000 Mode de paiement…" at bounding box center [139, 159] width 208 height 231
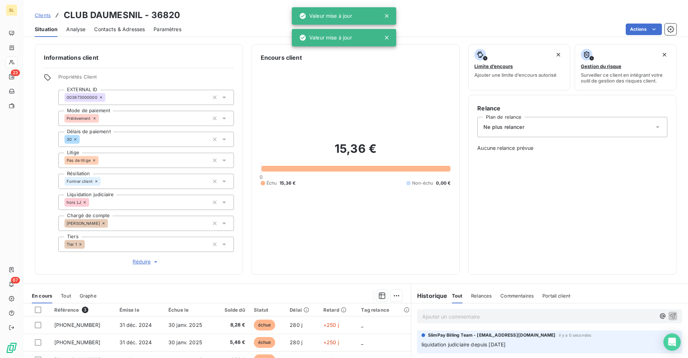
click at [79, 203] on span "hors LJ" at bounding box center [74, 202] width 14 height 4
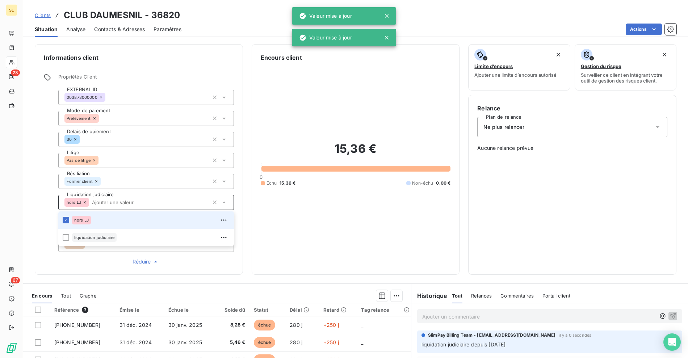
click at [85, 220] on span "hors LJ" at bounding box center [81, 220] width 14 height 4
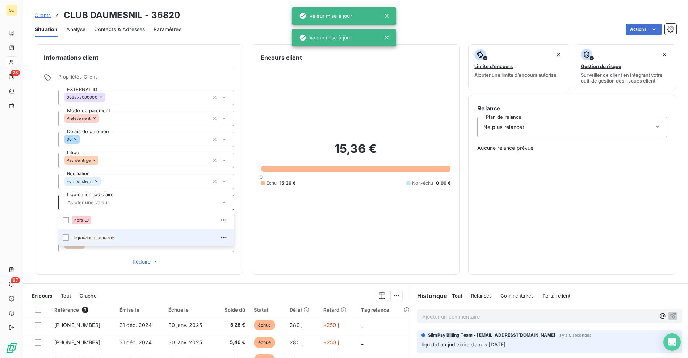
click at [87, 236] on span "liquidation judiciaire" at bounding box center [94, 237] width 40 height 4
click at [66, 237] on div at bounding box center [66, 237] width 7 height 7
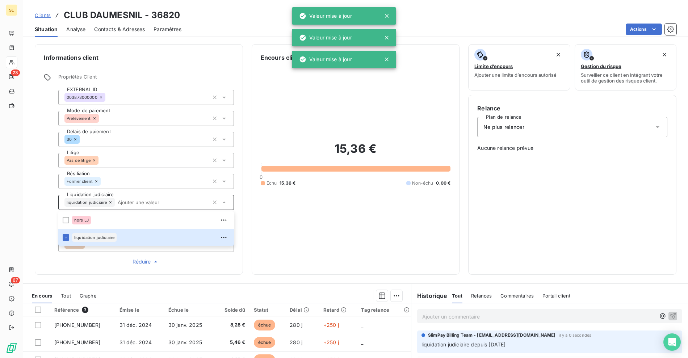
click at [290, 3] on div "Clients CLUB DAUMESNIL - 36820 Situation Analyse Contacts & Adresses Paramètres…" at bounding box center [355, 18] width 664 height 37
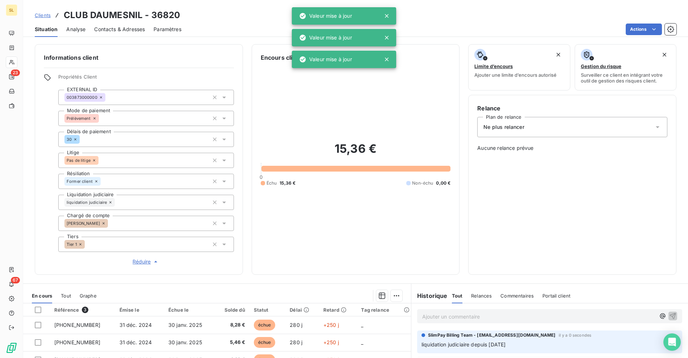
click at [245, 20] on div "Clients CLUB DAUMESNIL - 36820" at bounding box center [355, 15] width 664 height 13
click at [244, 20] on div "Clients CLUB DAUMESNIL - 36820" at bounding box center [355, 15] width 664 height 13
